Goal: Book appointment/travel/reservation

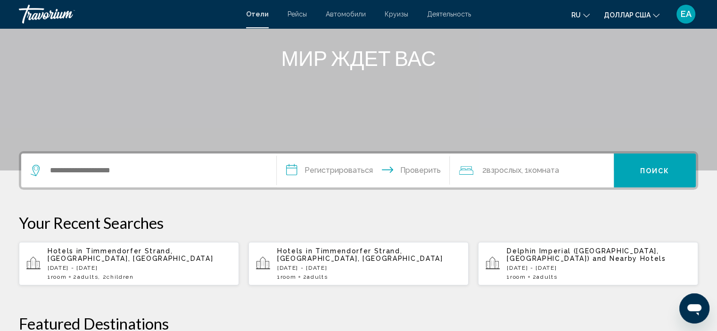
scroll to position [113, 0]
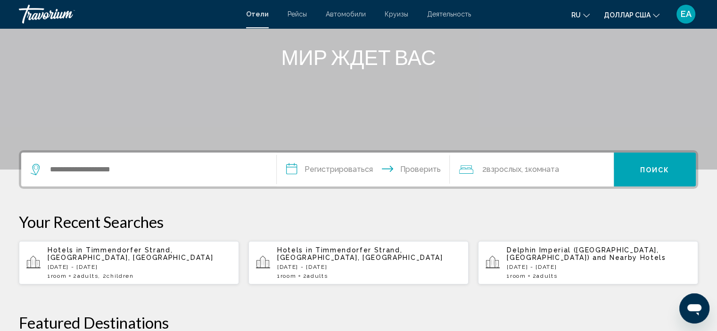
click at [330, 168] on input "**********" at bounding box center [365, 171] width 177 height 37
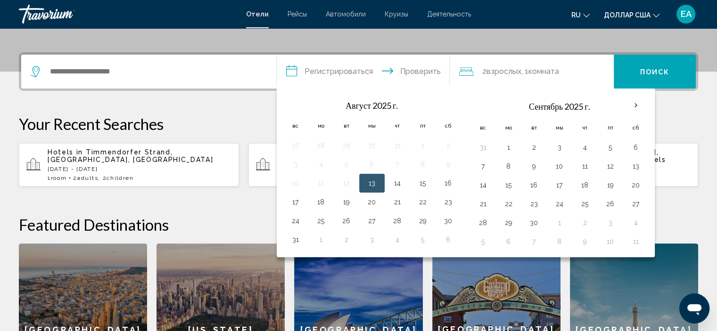
scroll to position [232, 0]
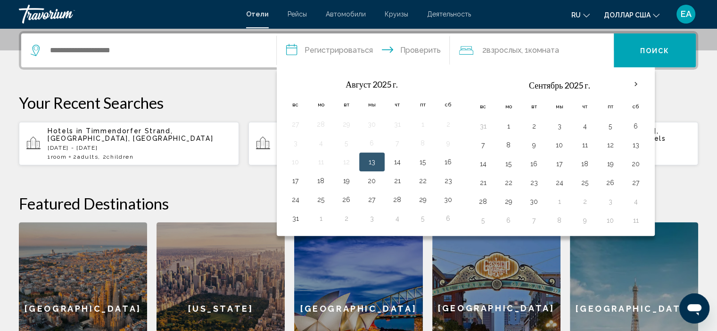
click at [375, 164] on button "13" at bounding box center [371, 162] width 15 height 13
click at [395, 162] on button "14" at bounding box center [397, 162] width 15 height 13
type input "**********"
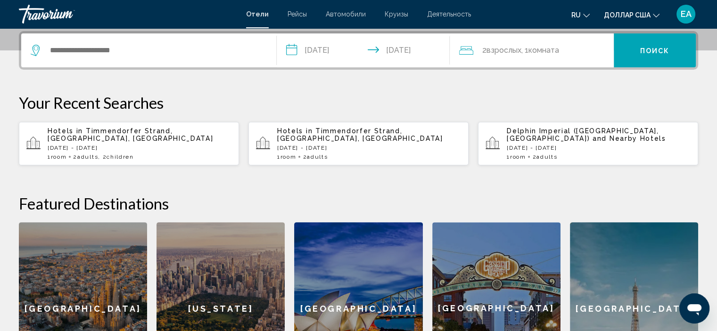
click at [525, 57] on div "2 взрослых Взрослый , 1 комната комнаты" at bounding box center [536, 50] width 155 height 34
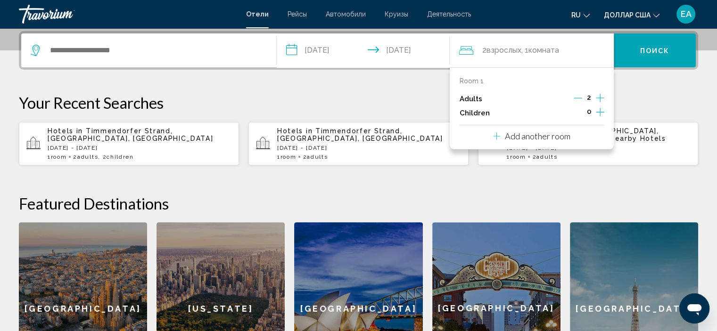
click at [602, 111] on icon "Increment children" at bounding box center [600, 112] width 8 height 11
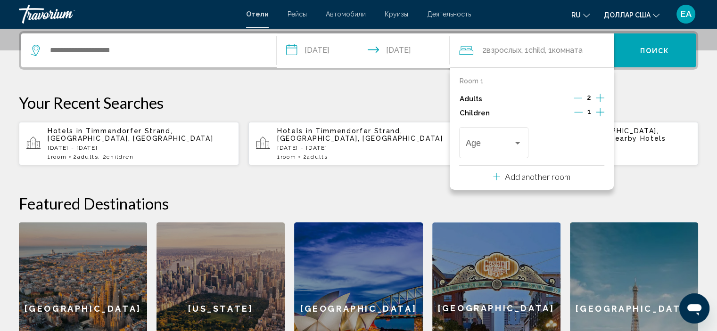
click at [602, 111] on icon "Increment children" at bounding box center [600, 112] width 8 height 11
click at [519, 143] on div "Travelers: 2 adults, 2 children" at bounding box center [517, 143] width 5 height 2
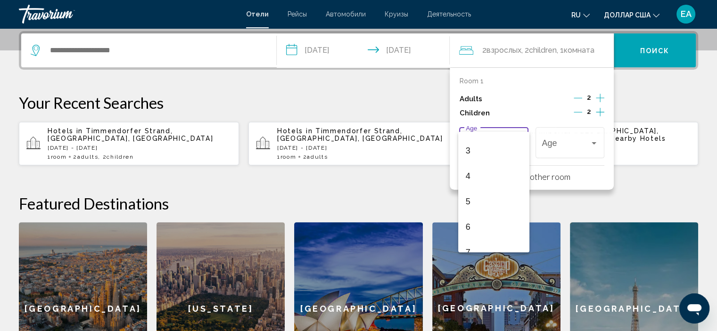
scroll to position [99, 0]
click at [472, 199] on span "6" at bounding box center [494, 198] width 56 height 25
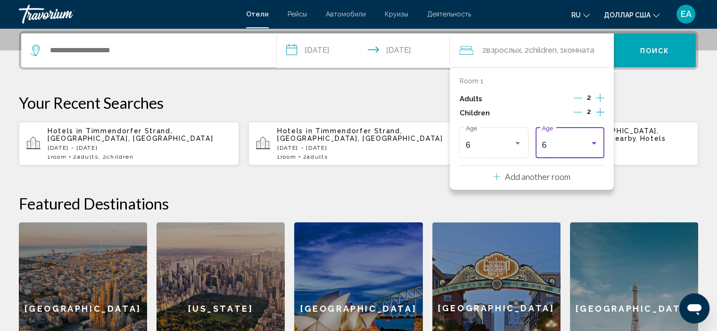
click at [597, 147] on div "Travelers: 2 adults, 2 children" at bounding box center [594, 143] width 8 height 8
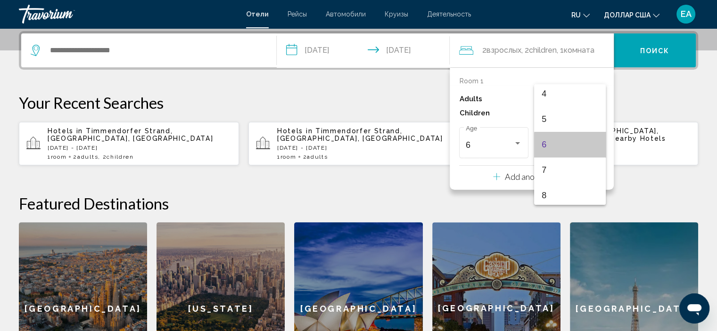
click at [597, 147] on mat-option "6" at bounding box center [569, 144] width 71 height 25
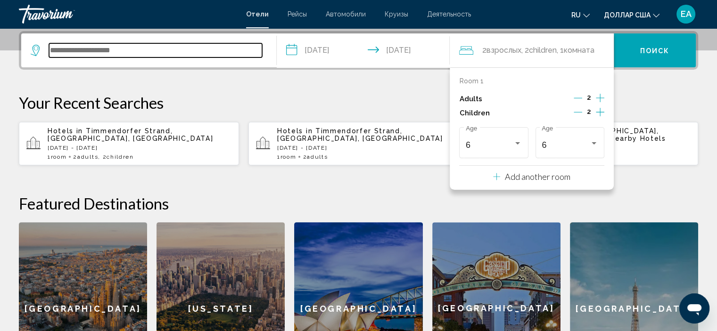
click at [135, 47] on input "Виджет поиска" at bounding box center [155, 50] width 213 height 14
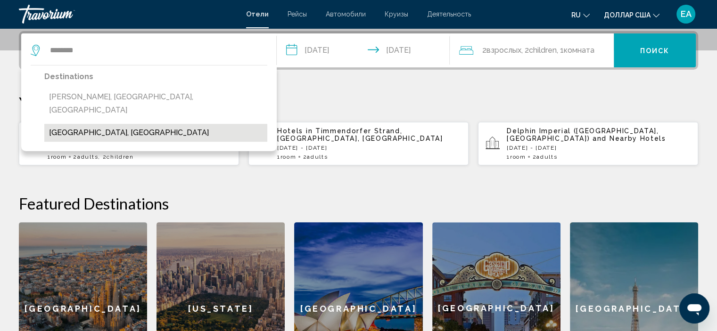
click at [188, 124] on button "[GEOGRAPHIC_DATA], [GEOGRAPHIC_DATA]" at bounding box center [155, 133] width 223 height 18
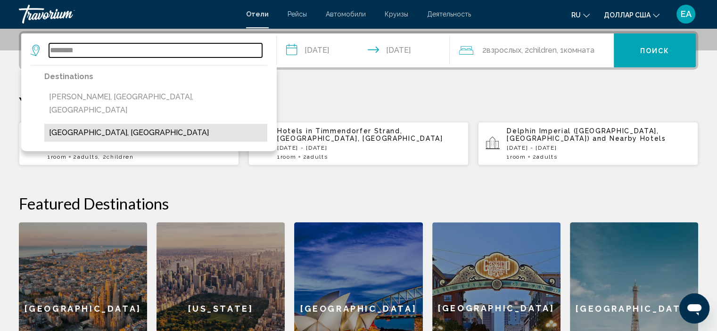
type input "**********"
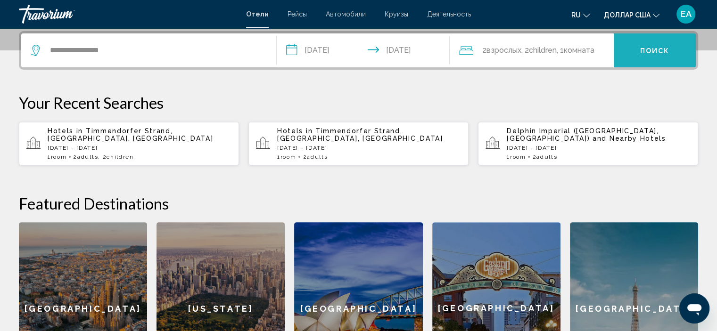
click at [663, 57] on button "Поиск" at bounding box center [655, 50] width 82 height 34
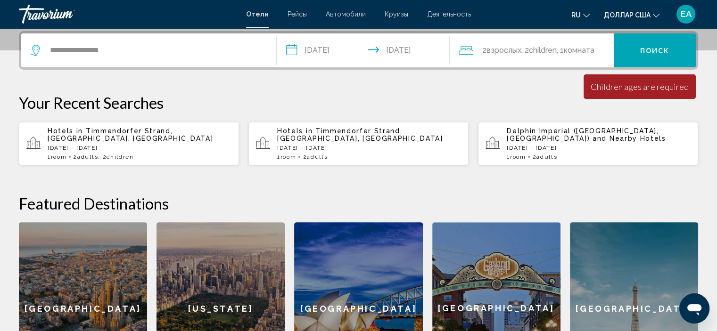
click at [570, 54] on font "комната" at bounding box center [578, 50] width 31 height 9
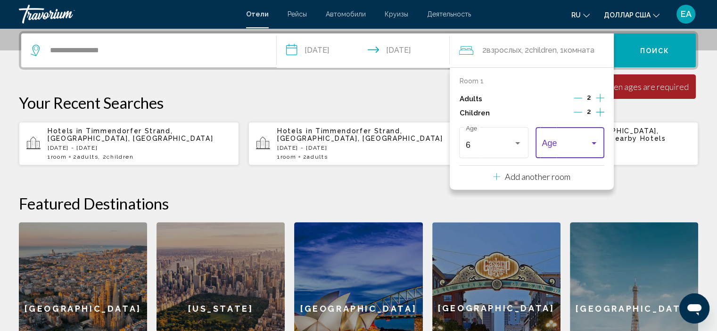
click at [595, 143] on div "Travelers: 2 adults, 2 children" at bounding box center [593, 143] width 5 height 2
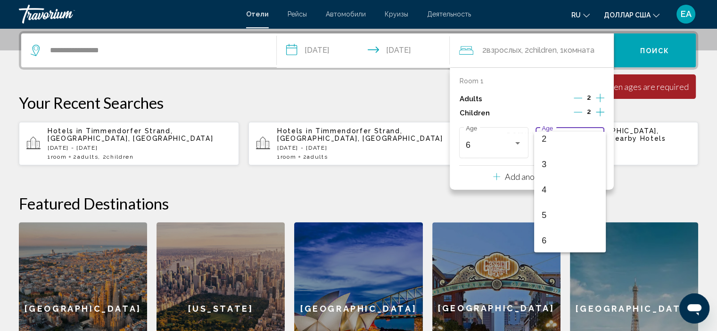
scroll to position [69, 0]
click at [559, 228] on span "6" at bounding box center [569, 228] width 56 height 25
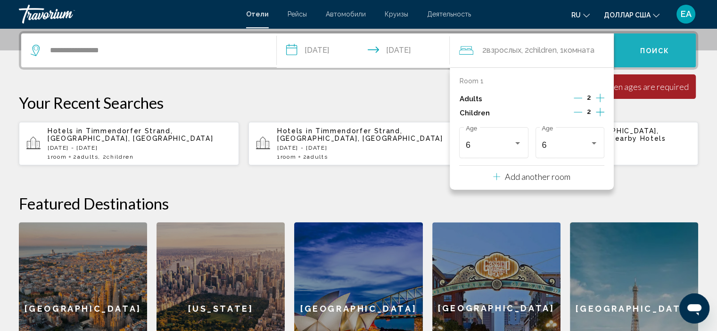
click at [652, 52] on font "Поиск" at bounding box center [655, 51] width 30 height 8
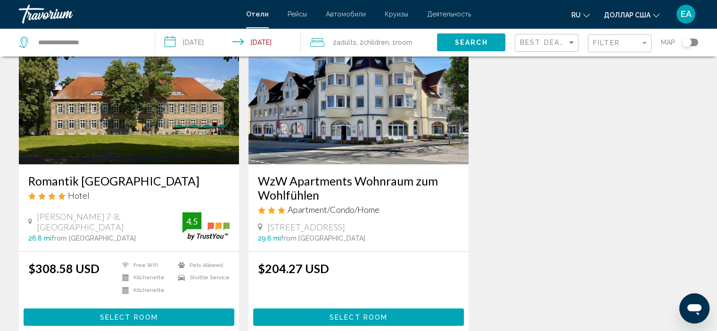
scroll to position [75, 0]
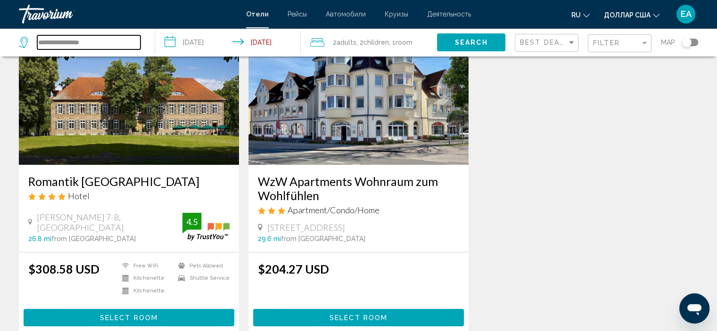
click at [119, 42] on input "**********" at bounding box center [88, 42] width 103 height 14
type input "*"
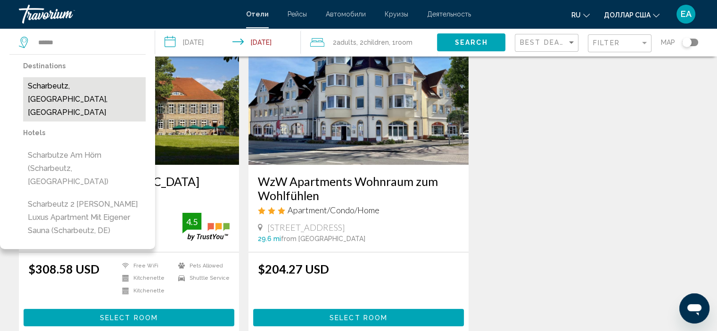
click at [119, 89] on button "Scharbeutz, [GEOGRAPHIC_DATA], [GEOGRAPHIC_DATA]" at bounding box center [84, 99] width 123 height 44
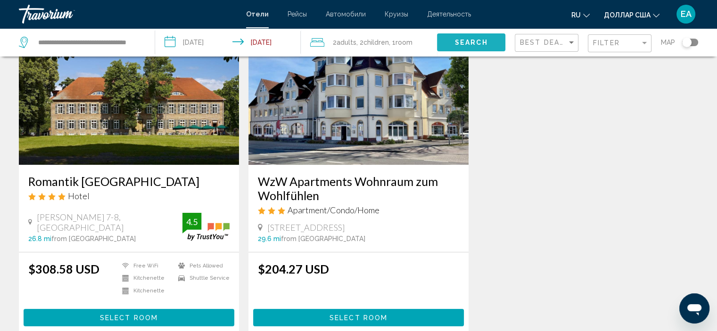
click at [479, 43] on span "Search" at bounding box center [471, 43] width 33 height 8
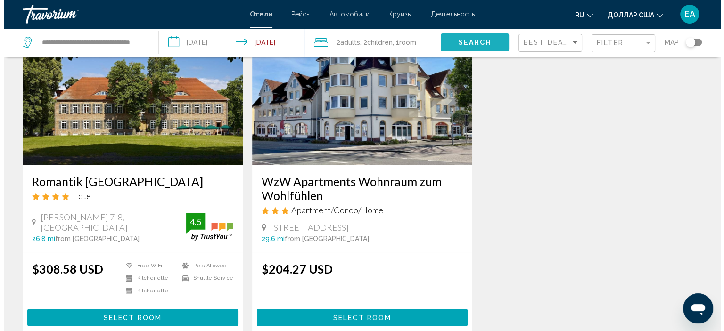
scroll to position [0, 0]
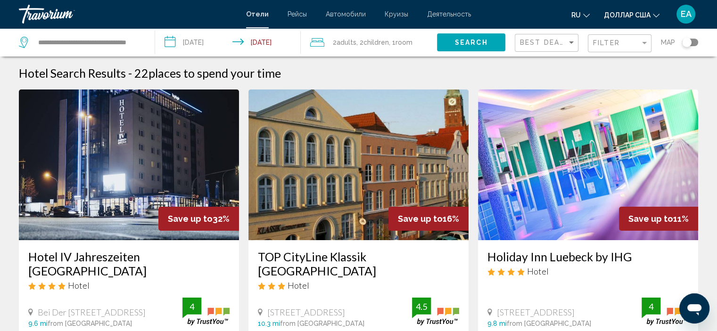
click at [565, 43] on span "Best Deals" at bounding box center [544, 43] width 49 height 8
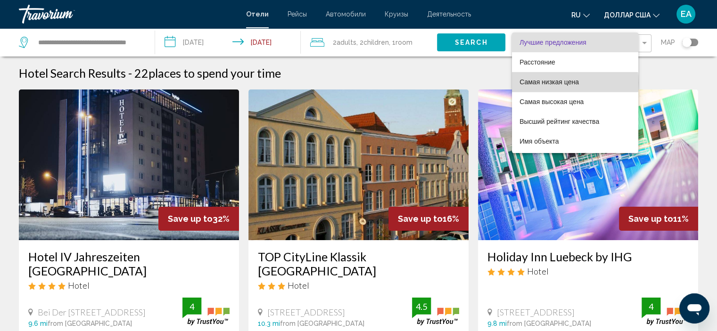
click at [565, 83] on font "Самая низкая цена" at bounding box center [548, 82] width 59 height 8
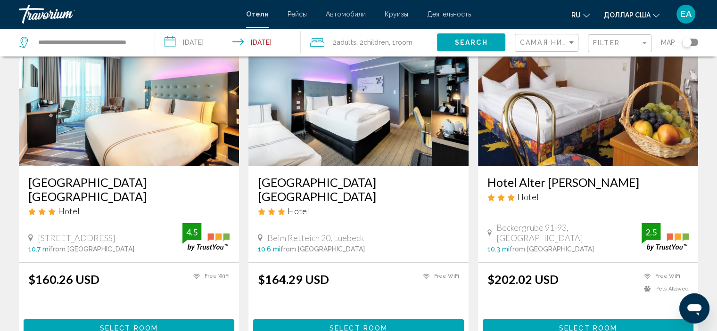
scroll to position [75, 0]
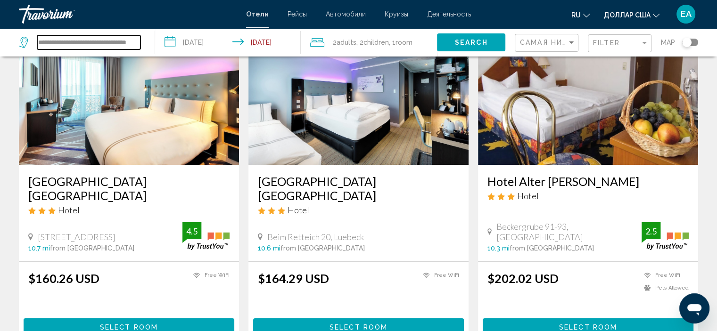
click at [58, 47] on input "**********" at bounding box center [88, 42] width 103 height 14
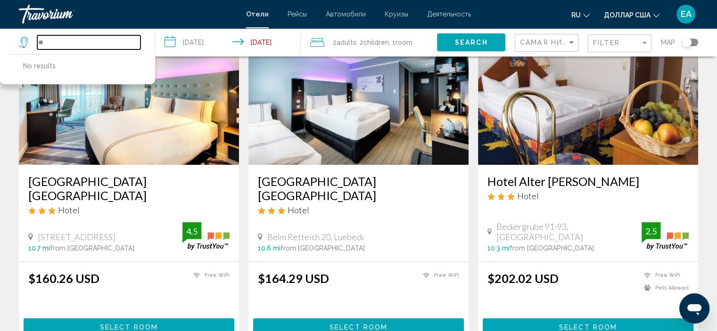
type input "*"
paste input "**********"
type input "*"
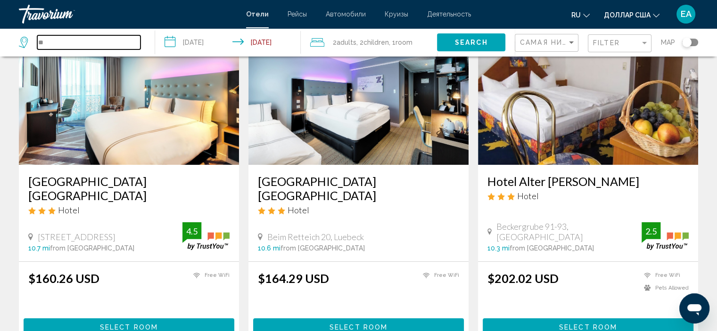
type input "*"
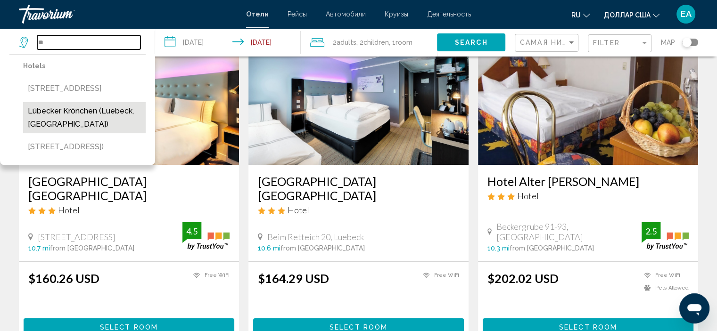
type input "*"
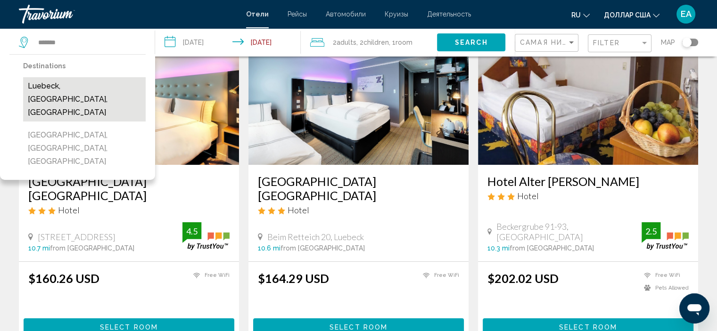
click at [119, 78] on button "Luebeck, [GEOGRAPHIC_DATA], [GEOGRAPHIC_DATA]" at bounding box center [84, 99] width 123 height 44
type input "**********"
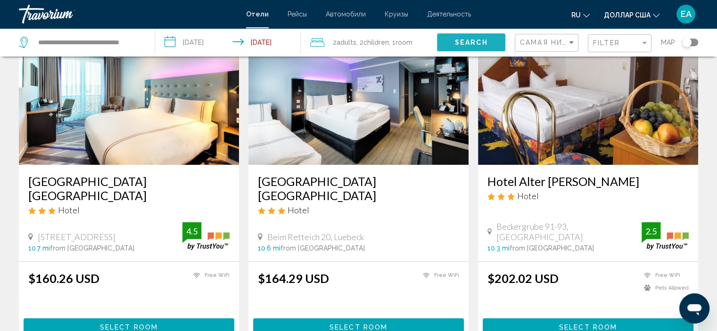
click at [472, 35] on button "Search" at bounding box center [471, 41] width 68 height 17
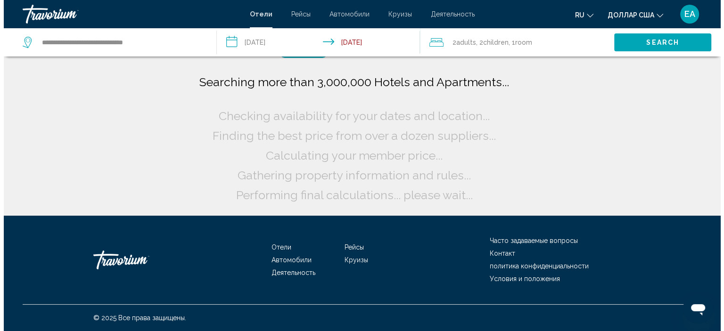
scroll to position [0, 0]
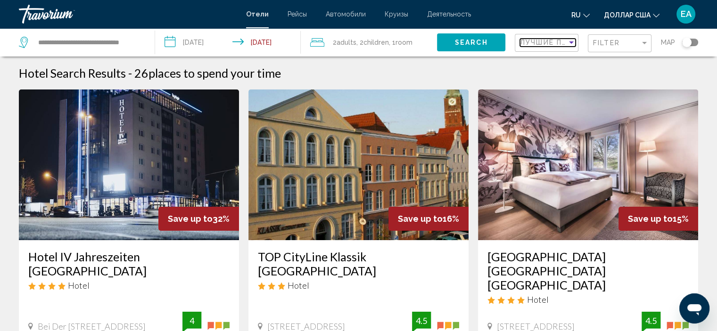
click at [556, 45] on span "Лучшие предложения" at bounding box center [569, 43] width 99 height 8
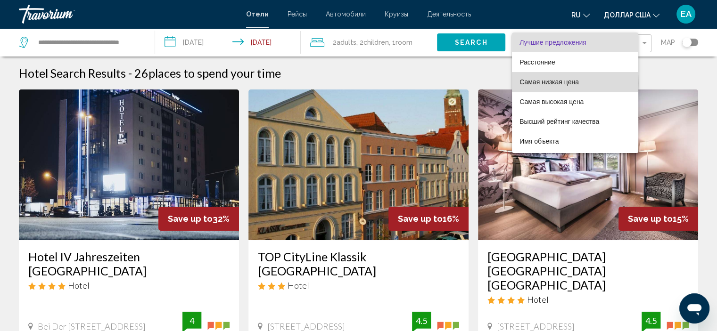
click at [555, 83] on font "Самая низкая цена" at bounding box center [548, 82] width 59 height 8
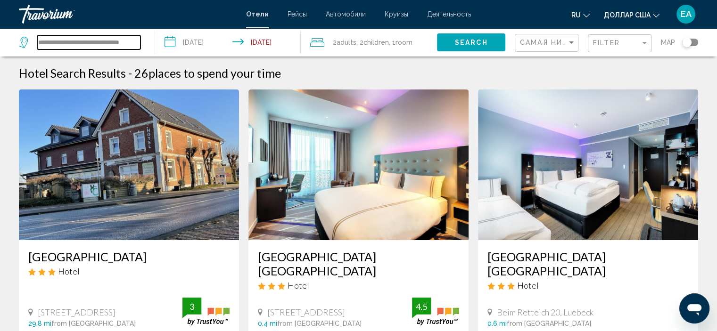
click at [88, 41] on input "**********" at bounding box center [88, 42] width 103 height 14
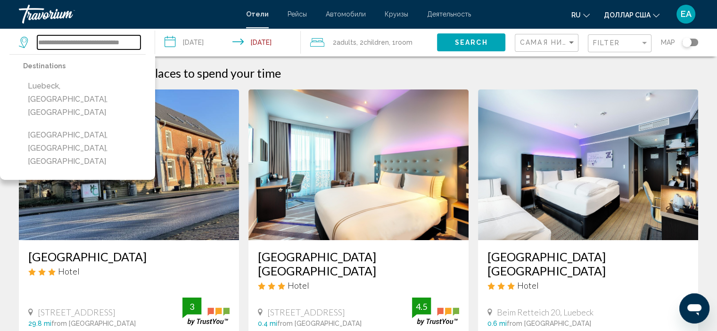
scroll to position [0, 9]
drag, startPoint x: 40, startPoint y: 43, endPoint x: 494, endPoint y: 54, distance: 454.9
click at [494, 54] on div "**********" at bounding box center [358, 42] width 717 height 28
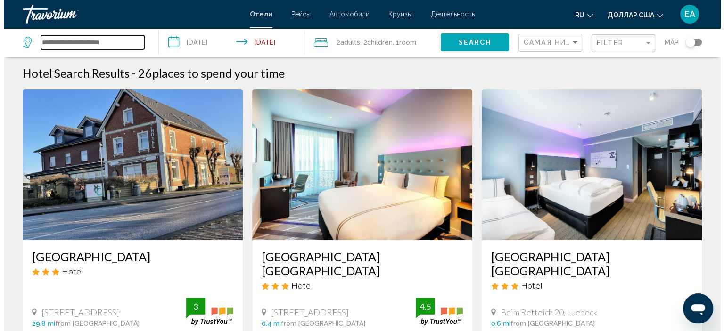
scroll to position [0, 0]
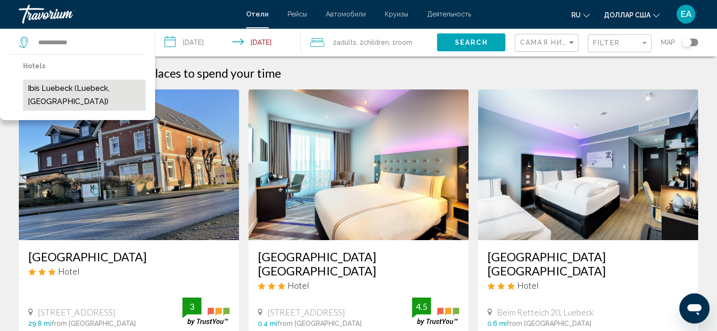
click at [92, 92] on button "ibis Luebeck (Luebeck, [GEOGRAPHIC_DATA])" at bounding box center [84, 95] width 123 height 31
type input "**********"
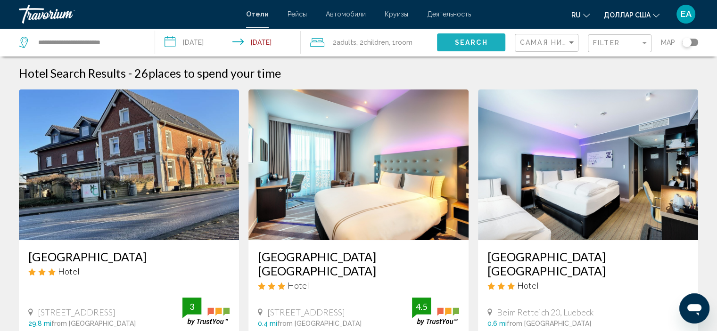
click at [463, 44] on span "Search" at bounding box center [471, 43] width 33 height 8
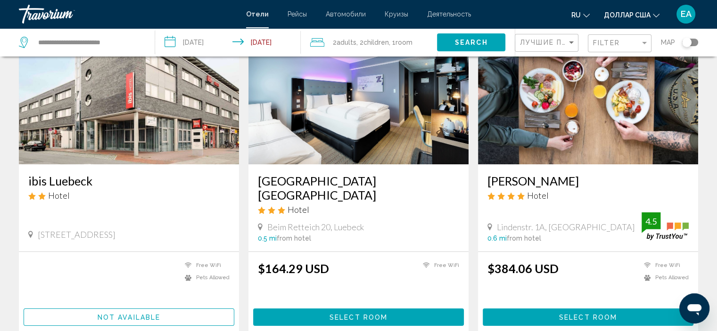
scroll to position [78, 0]
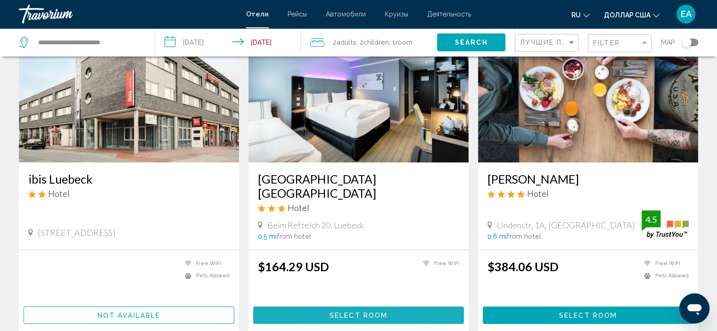
click at [323, 315] on button "Select Room" at bounding box center [358, 315] width 211 height 17
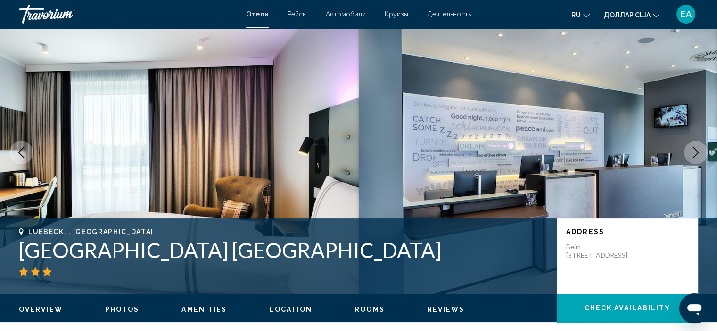
scroll to position [19, 0]
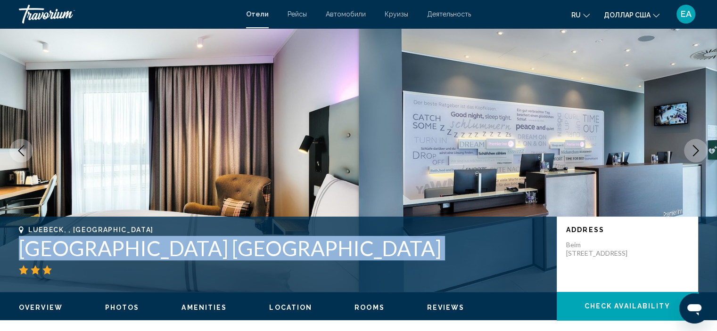
drag, startPoint x: 17, startPoint y: 242, endPoint x: 336, endPoint y: 262, distance: 318.7
click at [336, 262] on div "[GEOGRAPHIC_DATA], , [GEOGRAPHIC_DATA] [GEOGRAPHIC_DATA] [GEOGRAPHIC_DATA] Addr…" at bounding box center [358, 254] width 717 height 57
copy div "[GEOGRAPHIC_DATA] [GEOGRAPHIC_DATA]"
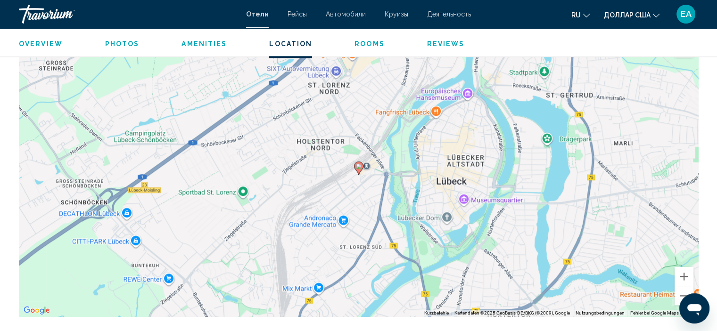
scroll to position [892, 0]
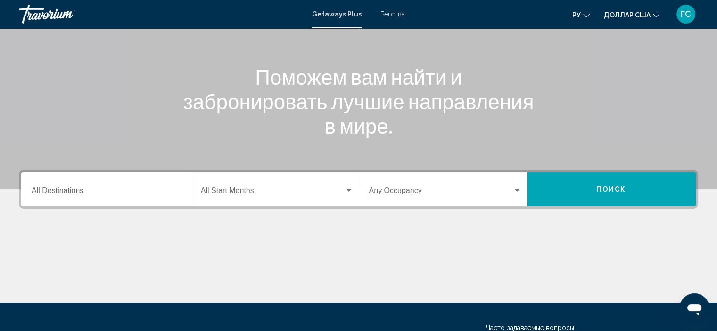
scroll to position [94, 0]
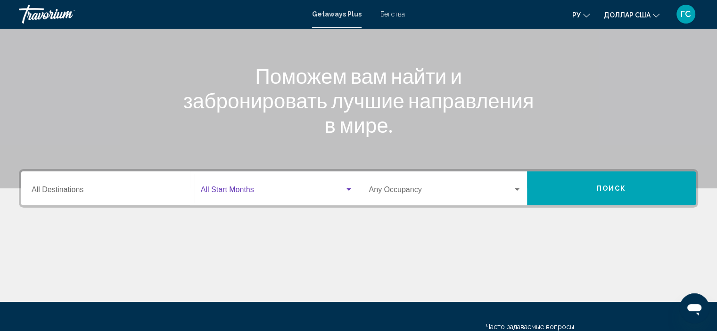
click at [346, 188] on div "Виджет поиска" at bounding box center [348, 189] width 5 height 2
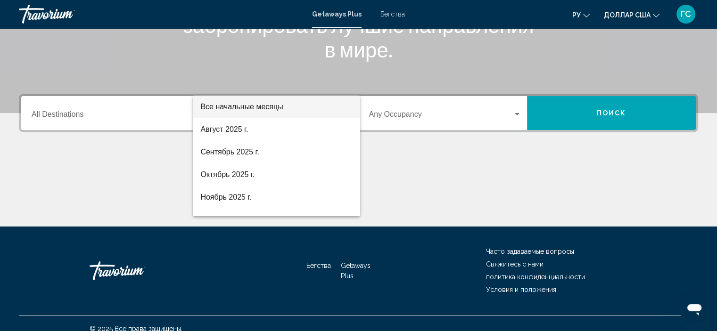
scroll to position [180, 0]
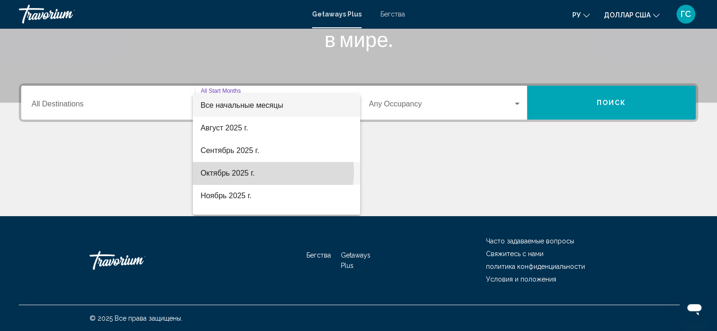
click at [267, 172] on span "Октябрь 2025 г." at bounding box center [276, 173] width 152 height 23
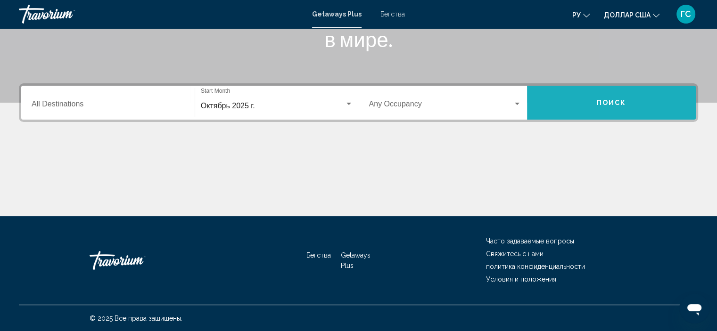
click at [617, 107] on button "Поиск" at bounding box center [611, 103] width 169 height 34
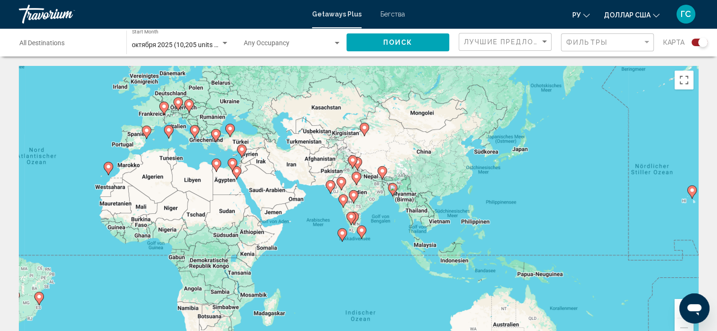
drag, startPoint x: 623, startPoint y: 158, endPoint x: 328, endPoint y: 122, distance: 297.2
click at [328, 122] on div "Um den Modus zum Ziehen mit der Tastatur zu aktivieren, drückst du Alt + Eingab…" at bounding box center [358, 207] width 679 height 283
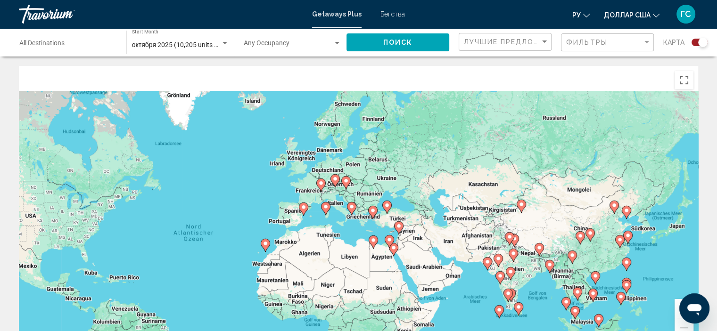
drag, startPoint x: 319, startPoint y: 182, endPoint x: 476, endPoint y: 261, distance: 175.8
click at [476, 261] on div "Um den Modus zum Ziehen mit der Tastatur zu aktivieren, drückst du Alt + Eingab…" at bounding box center [358, 207] width 679 height 283
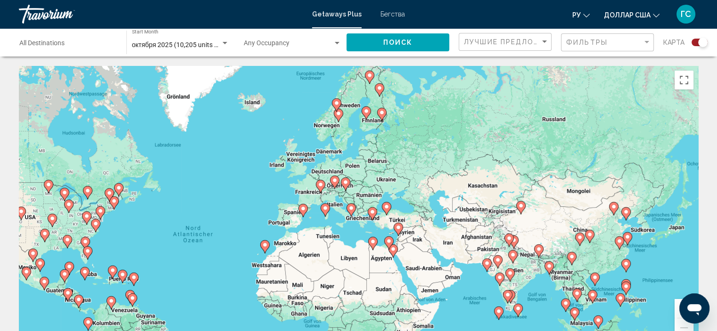
drag, startPoint x: 698, startPoint y: 304, endPoint x: 690, endPoint y: 301, distance: 8.2
click at [690, 301] on icon "Messaging-Fenster öffnen" at bounding box center [694, 308] width 17 height 17
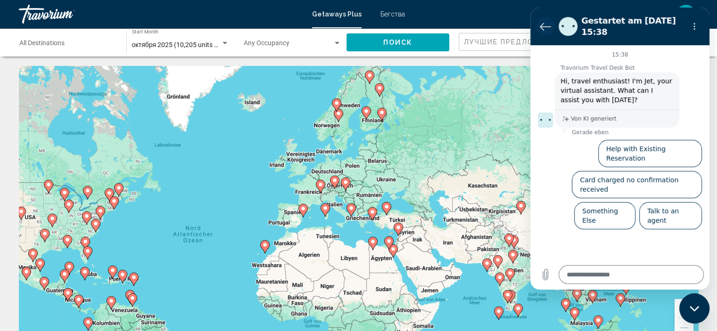
click at [542, 25] on icon "Zurück zur Konversationsliste" at bounding box center [545, 26] width 10 height 7
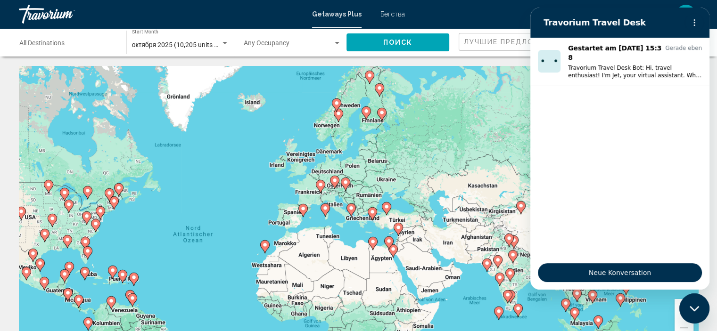
click at [483, 162] on div "Um den Modus zum Ziehen mit der Tastatur zu aktivieren, drückst du Alt + Eingab…" at bounding box center [358, 207] width 679 height 283
click at [694, 314] on div "Messaging-Fenster schließen" at bounding box center [694, 309] width 28 height 28
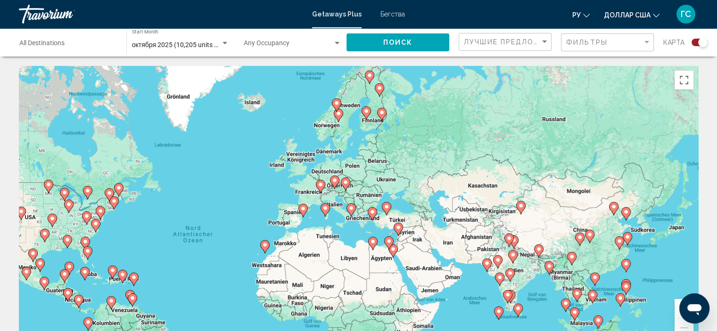
click at [677, 311] on button "Vergrößern" at bounding box center [683, 308] width 19 height 19
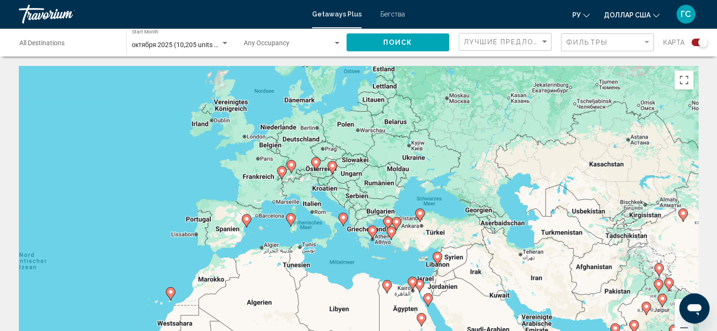
click at [677, 311] on button "Vergrößern" at bounding box center [683, 308] width 19 height 19
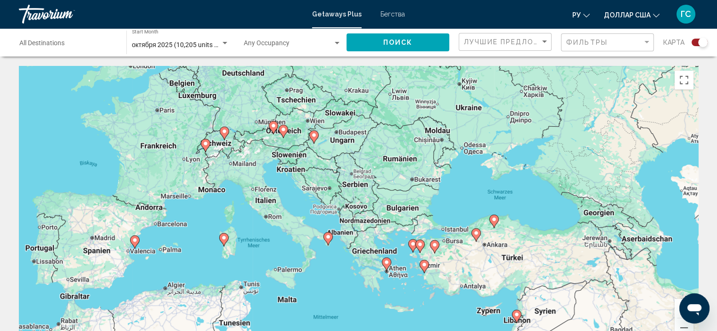
click at [677, 311] on button "Vergrößern" at bounding box center [683, 308] width 19 height 19
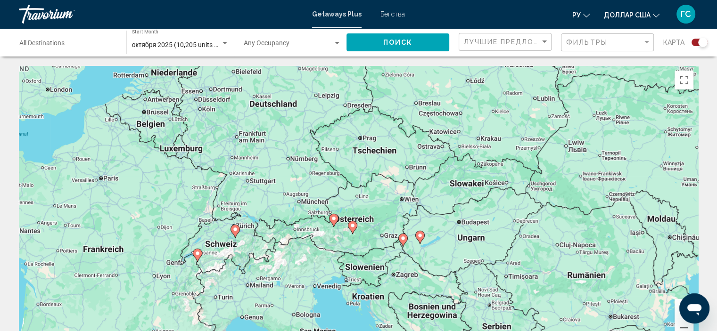
drag, startPoint x: 375, startPoint y: 162, endPoint x: 520, endPoint y: 328, distance: 220.7
click at [520, 328] on div "Um den Modus zum Ziehen mit der Tastatur zu aktivieren, drückst du Alt + Eingab…" at bounding box center [358, 207] width 679 height 283
click at [235, 231] on image "Основное содержание" at bounding box center [235, 230] width 6 height 6
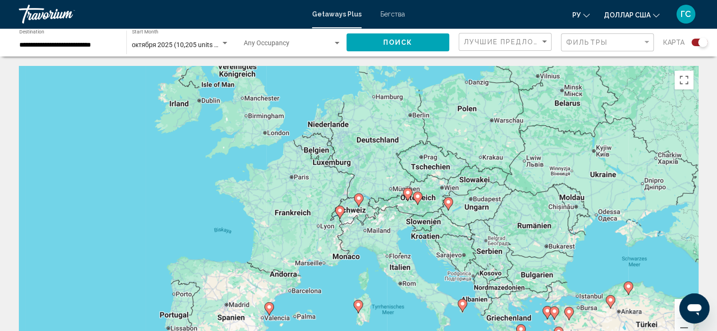
click at [355, 197] on icon "Основное содержание" at bounding box center [358, 200] width 8 height 12
type input "**********"
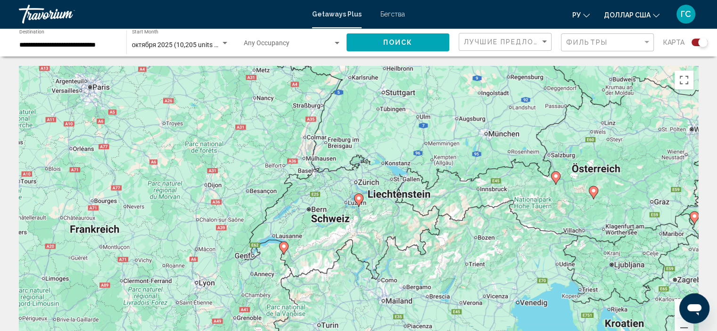
click at [355, 197] on icon "Основное содержание" at bounding box center [358, 200] width 8 height 12
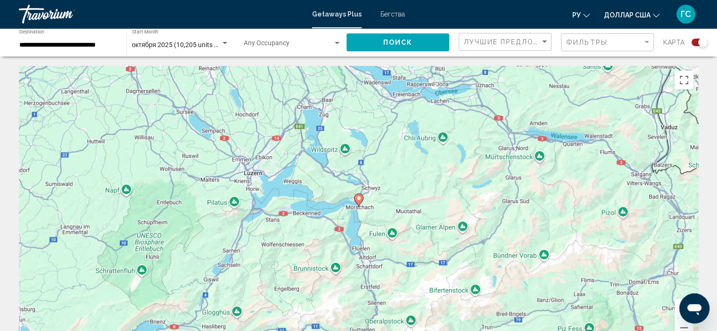
click at [355, 197] on icon "Основное содержание" at bounding box center [358, 200] width 8 height 12
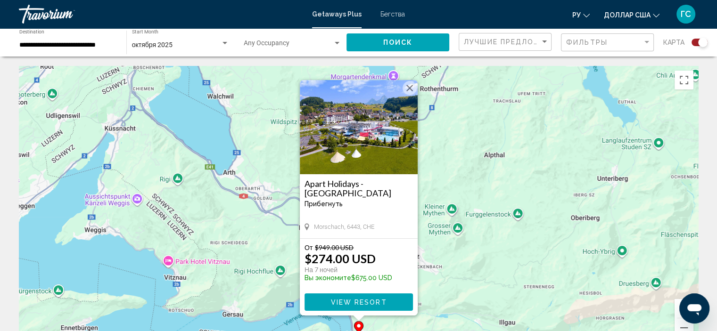
click at [369, 304] on span "View Resort" at bounding box center [358, 303] width 56 height 8
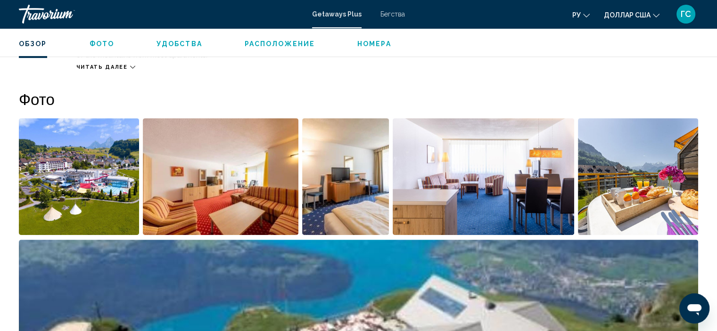
scroll to position [398, 0]
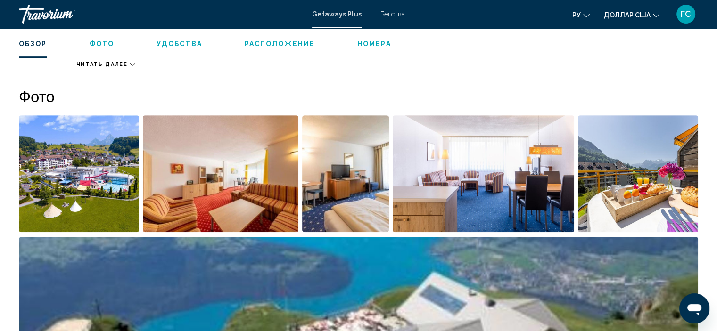
click at [89, 159] on img "Open full-screen image slider" at bounding box center [79, 173] width 120 height 117
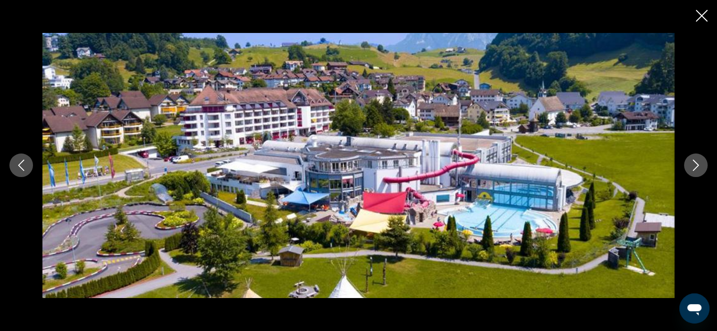
click at [696, 161] on icon "Next image" at bounding box center [695, 165] width 11 height 11
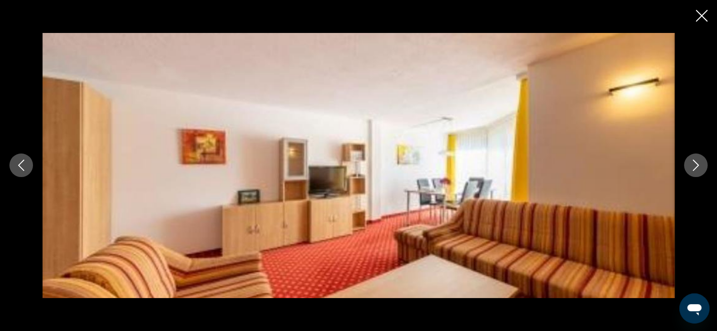
click at [696, 161] on icon "Next image" at bounding box center [695, 165] width 11 height 11
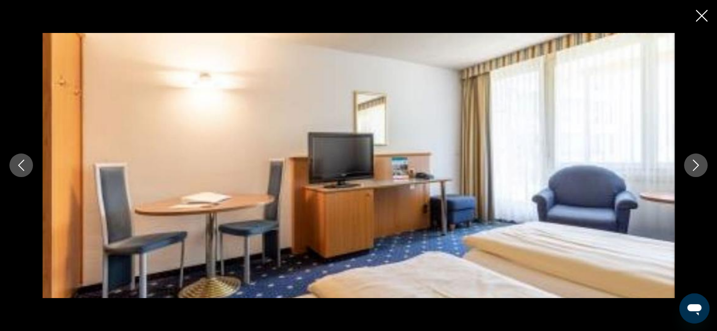
click at [696, 161] on icon "Next image" at bounding box center [695, 165] width 11 height 11
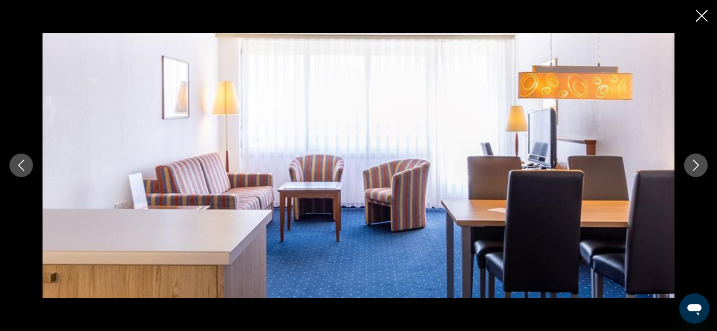
click at [696, 161] on icon "Next image" at bounding box center [695, 165] width 11 height 11
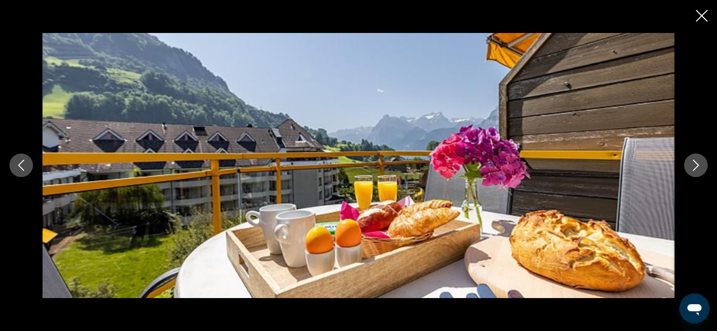
click at [696, 161] on icon "Next image" at bounding box center [695, 165] width 11 height 11
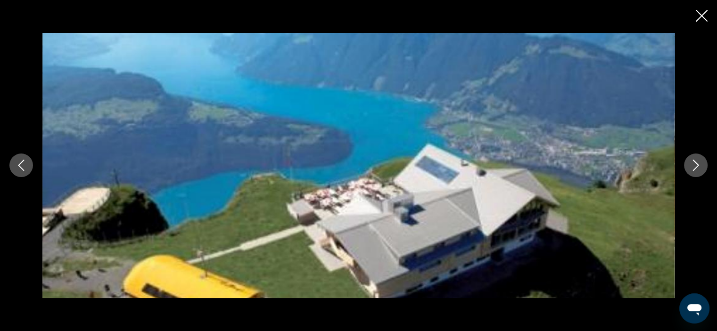
click at [696, 161] on icon "Next image" at bounding box center [695, 165] width 11 height 11
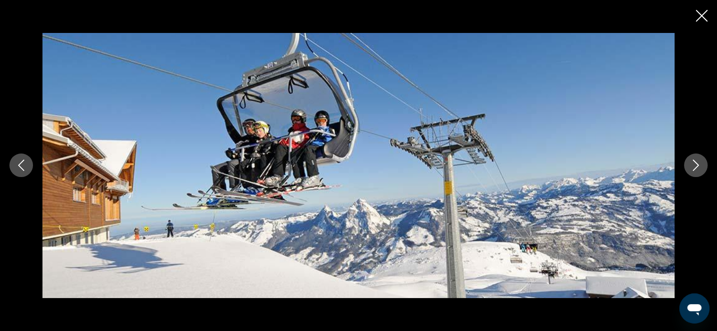
click at [26, 165] on icon "Previous image" at bounding box center [21, 165] width 11 height 11
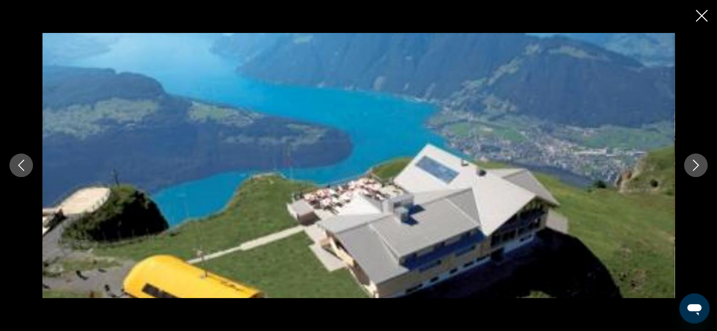
click at [692, 169] on icon "Next image" at bounding box center [695, 165] width 11 height 11
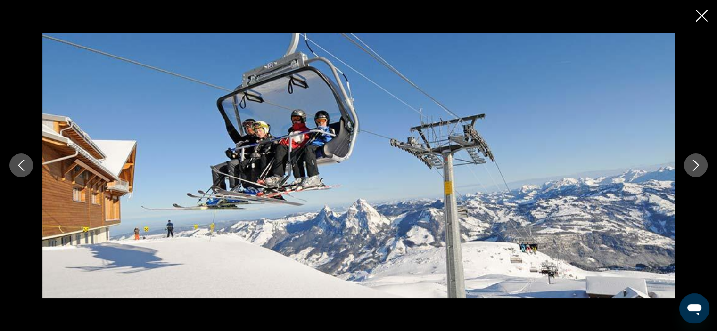
click at [692, 169] on icon "Next image" at bounding box center [695, 165] width 11 height 11
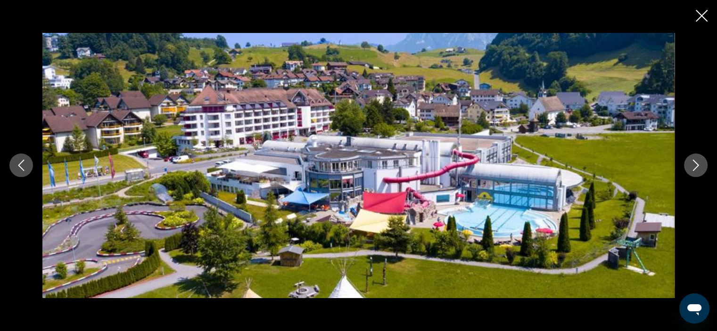
click at [703, 14] on icon "Close slideshow" at bounding box center [702, 16] width 12 height 12
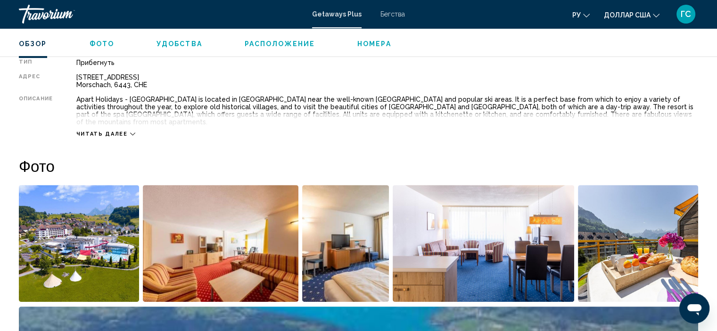
scroll to position [343, 0]
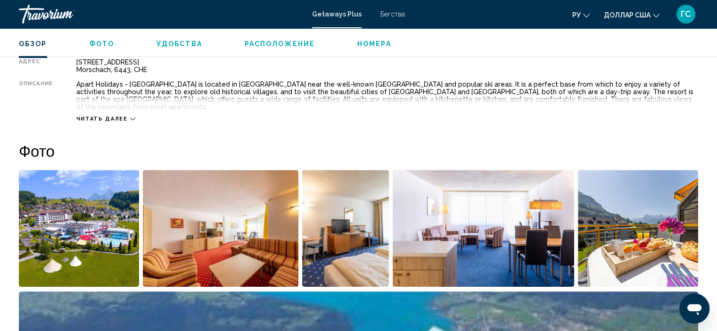
click at [200, 220] on img "Open full-screen image slider" at bounding box center [221, 228] width 156 height 117
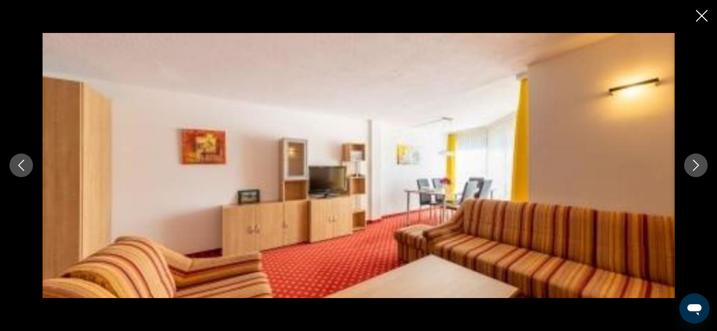
click at [695, 165] on icon "Next image" at bounding box center [695, 165] width 11 height 11
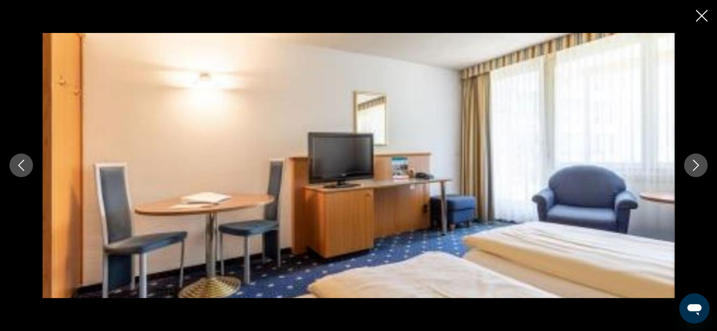
click at [25, 166] on icon "Previous image" at bounding box center [21, 165] width 11 height 11
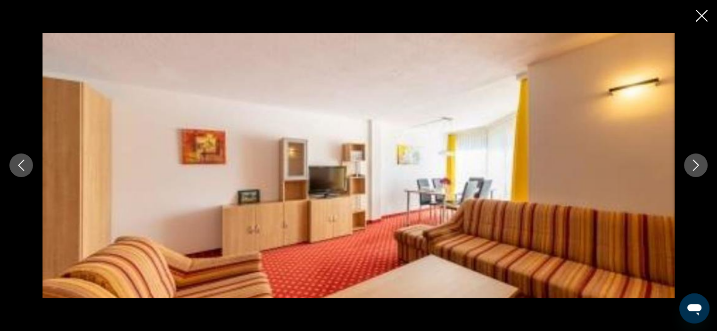
click at [700, 168] on icon "Next image" at bounding box center [695, 165] width 11 height 11
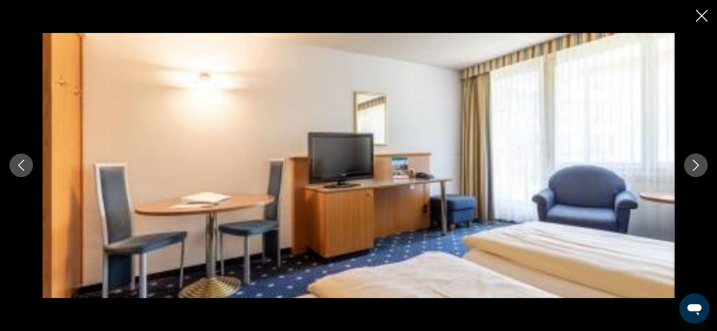
click at [25, 164] on icon "Previous image" at bounding box center [21, 165] width 11 height 11
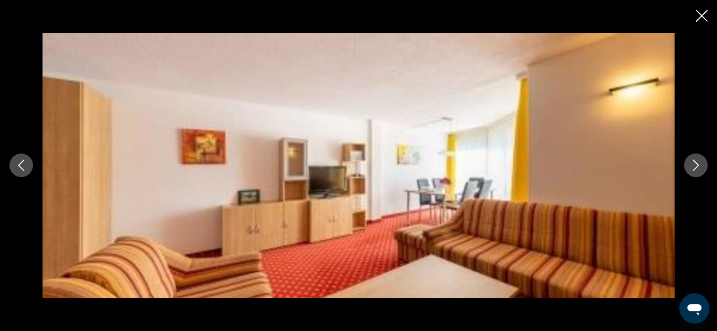
click at [705, 20] on icon "Close slideshow" at bounding box center [702, 16] width 12 height 12
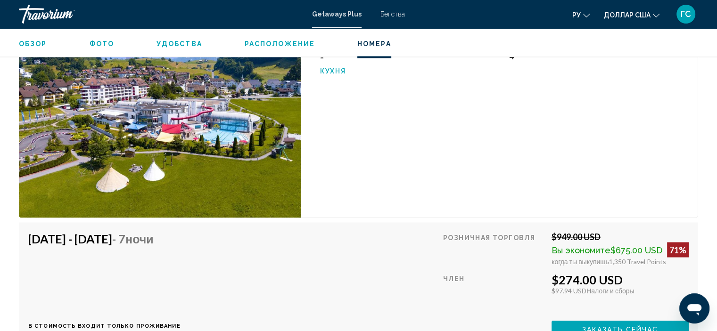
scroll to position [1550, 0]
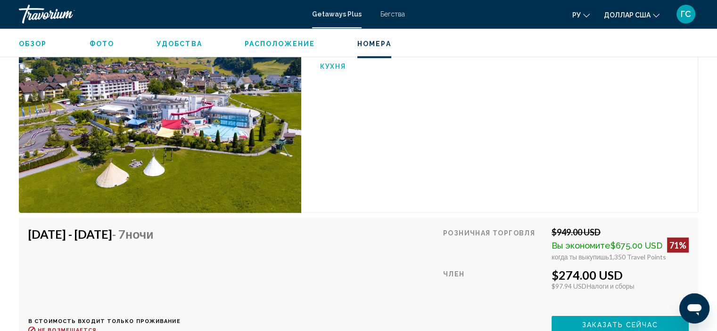
click at [454, 111] on div "1 спальня (LIMITED KITCHEN) Спальни 1 Макс. вместимость 4 Кухня" at bounding box center [499, 107] width 397 height 211
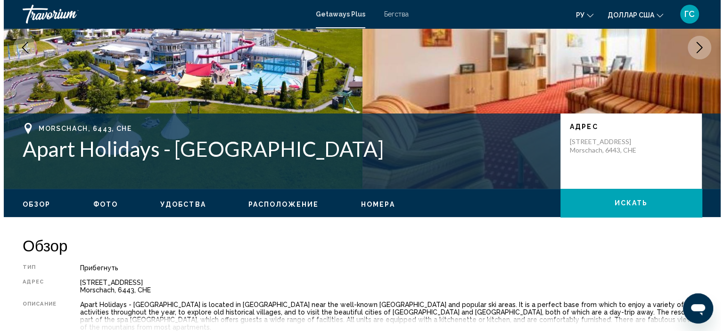
scroll to position [0, 0]
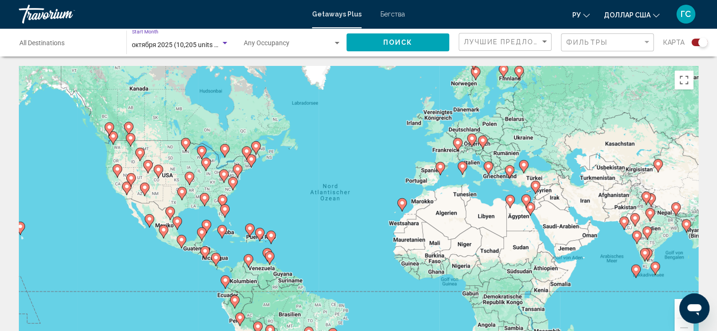
click at [224, 40] on div "Search widget" at bounding box center [225, 44] width 8 height 8
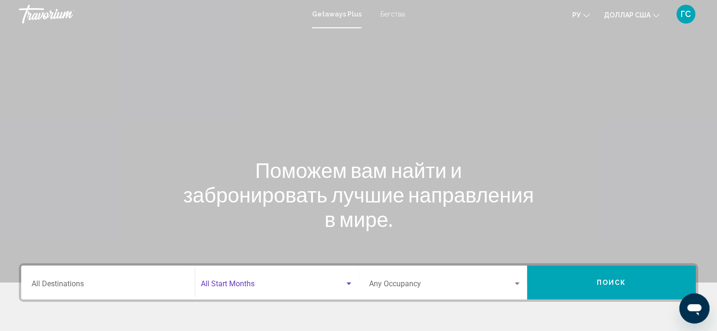
click at [254, 287] on span "Search widget" at bounding box center [273, 286] width 144 height 8
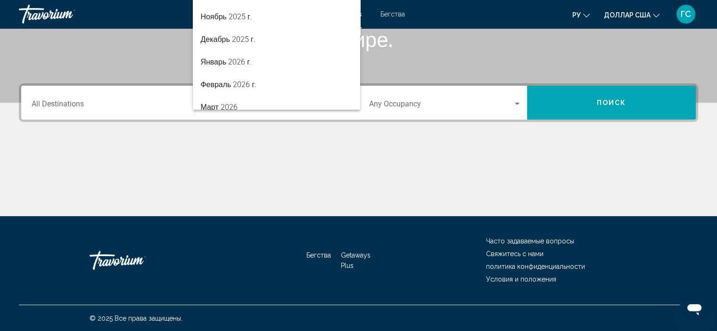
scroll to position [75, 0]
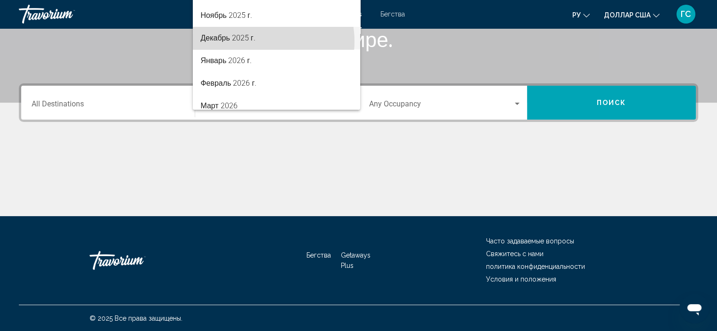
click at [257, 41] on span "Декабрь 2025 г." at bounding box center [276, 38] width 152 height 23
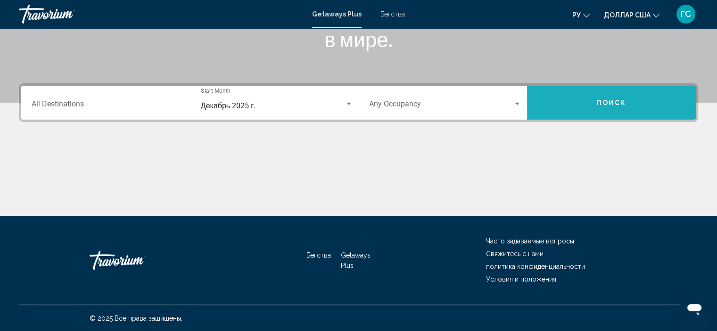
click at [586, 114] on button "Поиск" at bounding box center [611, 103] width 169 height 34
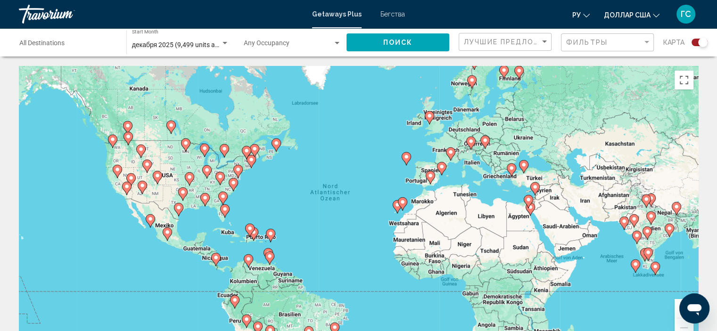
click at [677, 308] on button "Vergrößern" at bounding box center [683, 308] width 19 height 19
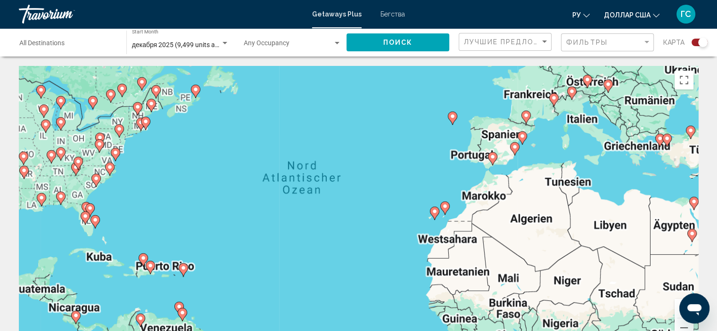
click at [677, 308] on button "Vergrößern" at bounding box center [683, 308] width 19 height 19
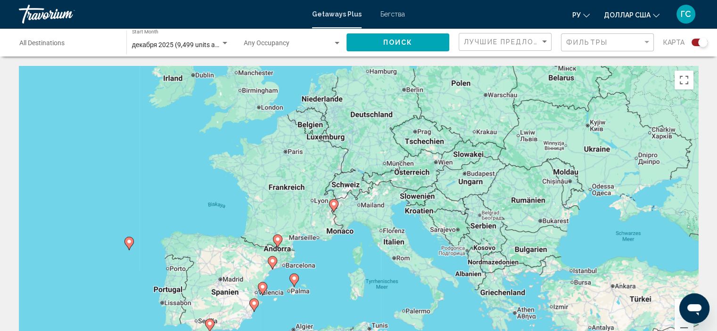
drag, startPoint x: 664, startPoint y: 140, endPoint x: 243, endPoint y: 350, distance: 469.8
click at [243, 331] on html "Перейти к общему содержанию Getaways Plus Бегства ру English Español Français I…" at bounding box center [358, 165] width 717 height 331
click at [679, 309] on button "Vergrößern" at bounding box center [683, 308] width 19 height 19
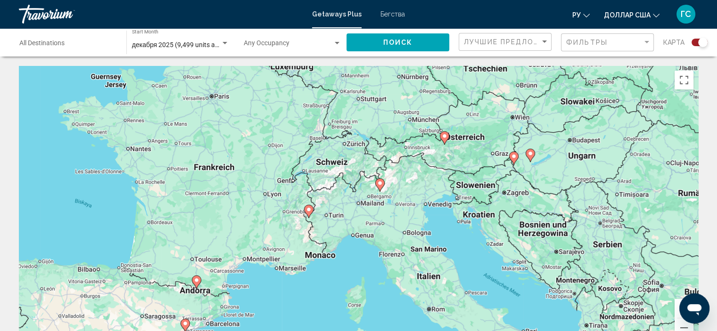
click at [679, 309] on button "Vergrößern" at bounding box center [683, 308] width 19 height 19
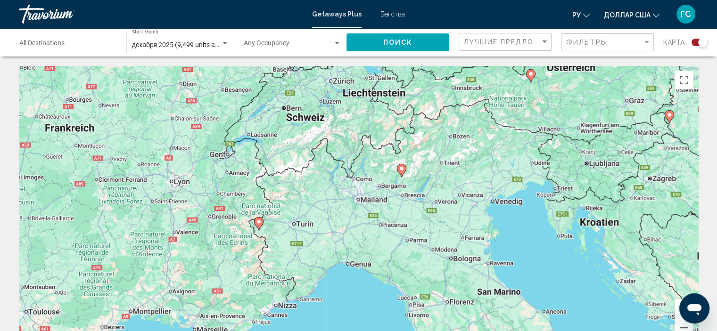
click at [401, 170] on image "Основное содержание" at bounding box center [402, 169] width 6 height 6
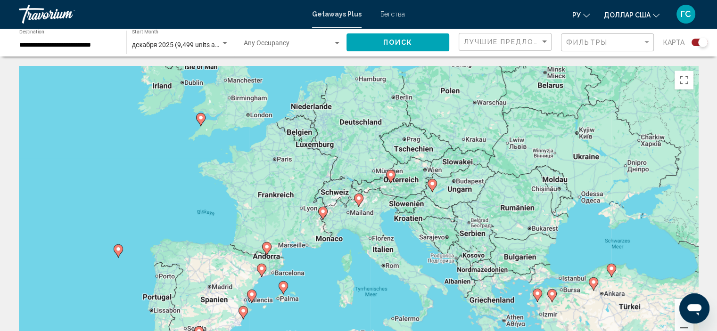
click at [358, 195] on icon "Основное содержание" at bounding box center [358, 200] width 8 height 12
type input "**********"
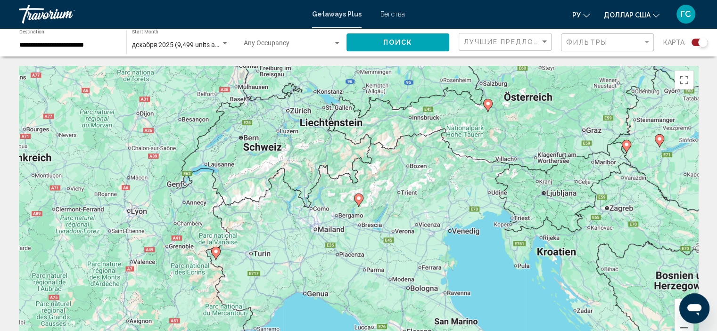
click at [358, 195] on icon "Основное содержание" at bounding box center [358, 200] width 8 height 12
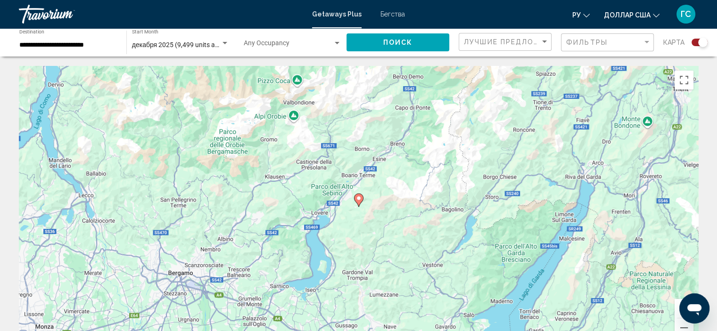
click at [358, 195] on icon "Основное содержание" at bounding box center [358, 200] width 8 height 12
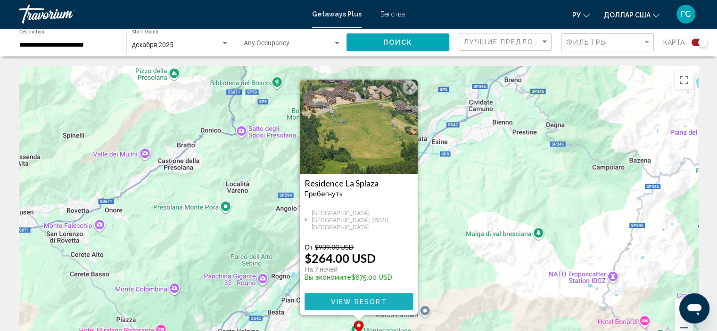
click at [360, 301] on span "View Resort" at bounding box center [358, 302] width 56 height 8
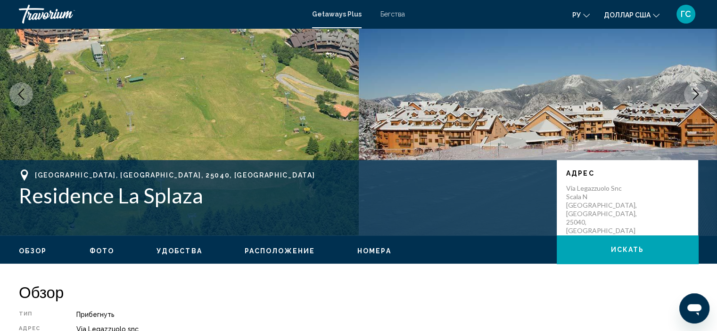
scroll to position [79, 0]
